Goal: Task Accomplishment & Management: Complete application form

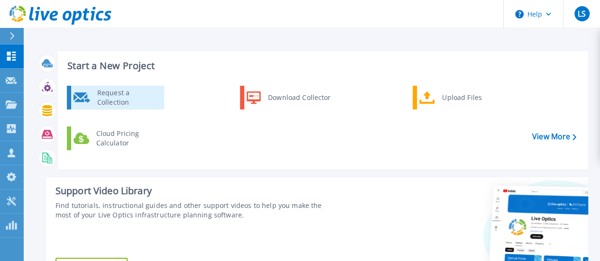
click at [94, 100] on div "Request a Collection" at bounding box center [126, 97] width 69 height 19
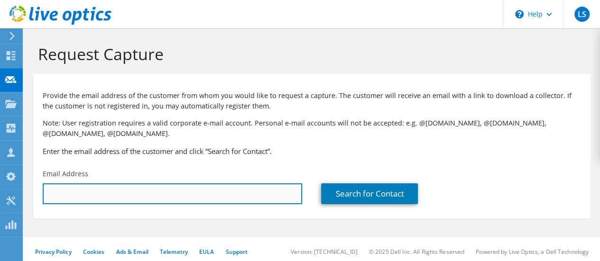
click at [197, 194] on input "text" at bounding box center [172, 193] width 259 height 21
paste input "[PERSON_NAME]"
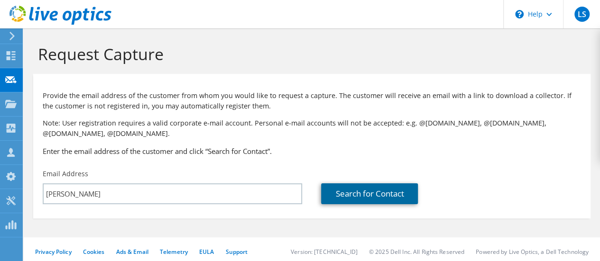
click at [341, 195] on link "Search for Contact" at bounding box center [369, 193] width 97 height 21
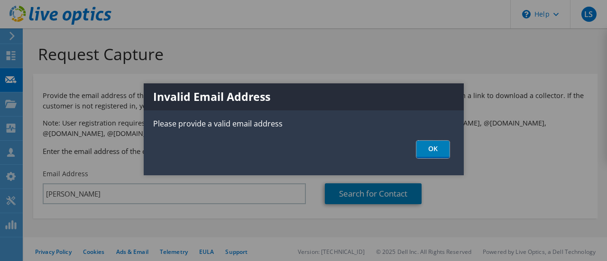
click at [430, 148] on link "OK" at bounding box center [432, 150] width 33 height 18
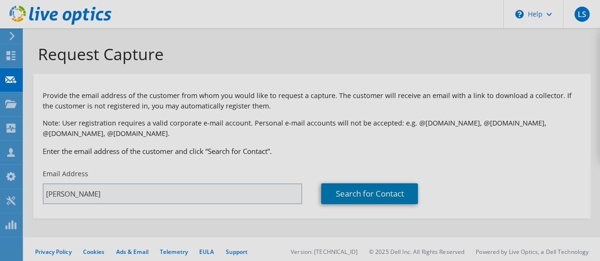
drag, startPoint x: 121, startPoint y: 191, endPoint x: 111, endPoint y: 191, distance: 10.4
click at [120, 191] on div at bounding box center [300, 130] width 600 height 261
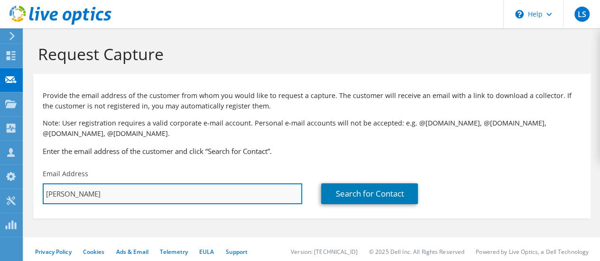
click at [109, 192] on input "[PERSON_NAME]" at bounding box center [172, 193] width 259 height 21
drag, startPoint x: 106, startPoint y: 193, endPoint x: 42, endPoint y: 192, distance: 64.5
click at [41, 193] on div "Email Address [PERSON_NAME]" at bounding box center [172, 186] width 278 height 45
paste input "[EMAIL_ADDRESS][DOMAIN_NAME]"
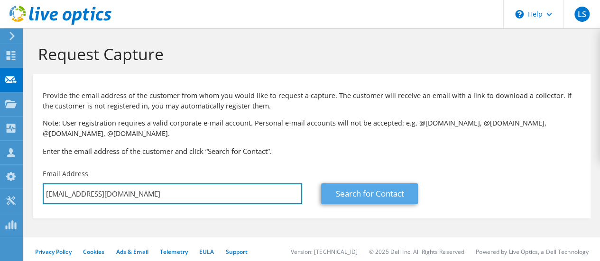
type input "[EMAIL_ADDRESS][DOMAIN_NAME]"
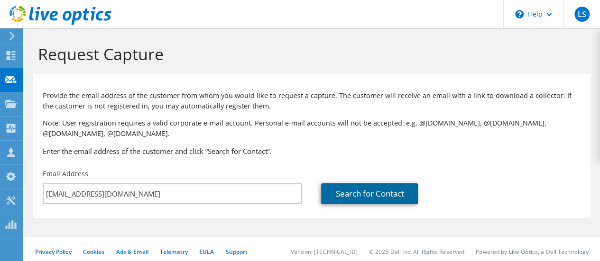
click at [361, 193] on link "Search for Contact" at bounding box center [369, 193] width 97 height 21
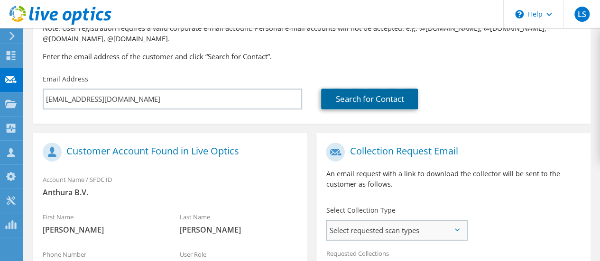
scroll to position [190, 0]
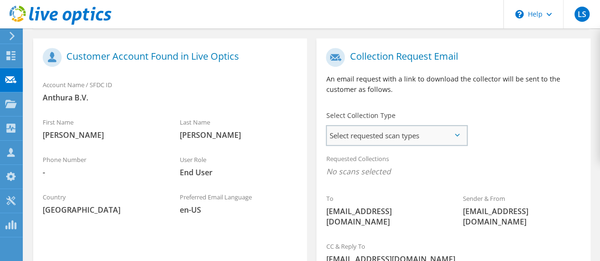
click at [450, 136] on span "Select requested scan types" at bounding box center [396, 135] width 139 height 19
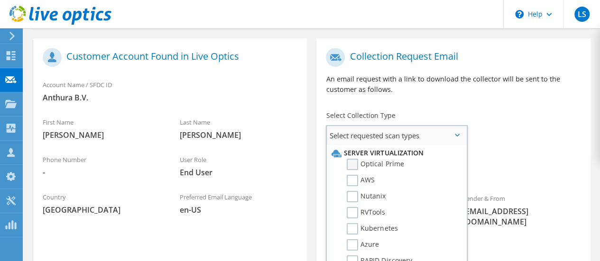
click at [349, 166] on label "Optical Prime" at bounding box center [374, 164] width 57 height 11
click at [0, 0] on input "Optical Prime" at bounding box center [0, 0] width 0 height 0
click at [501, 146] on div "To [EMAIL_ADDRESS][DOMAIN_NAME] Sender & From [EMAIL_ADDRESS][DOMAIN_NAME]" at bounding box center [452, 141] width 273 height 196
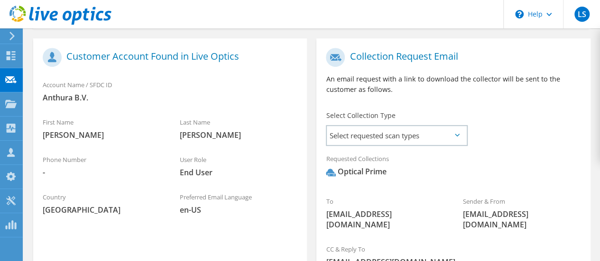
scroll to position [284, 0]
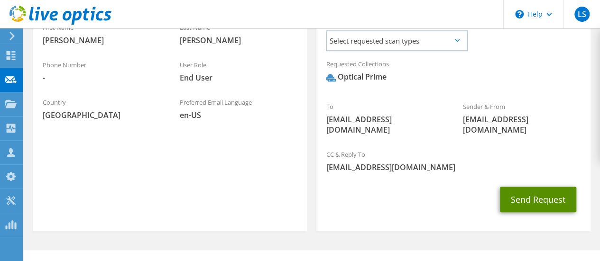
click at [527, 192] on button "Send Request" at bounding box center [538, 200] width 76 height 26
